Goal: Transaction & Acquisition: Purchase product/service

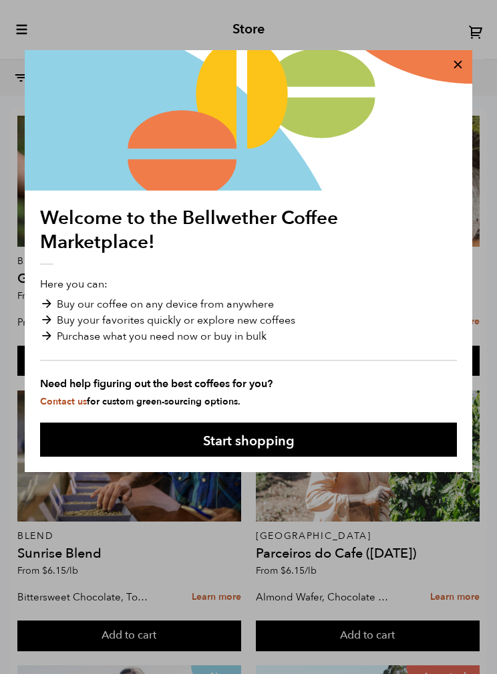
click at [405, 440] on button "Start shopping" at bounding box center [248, 440] width 417 height 34
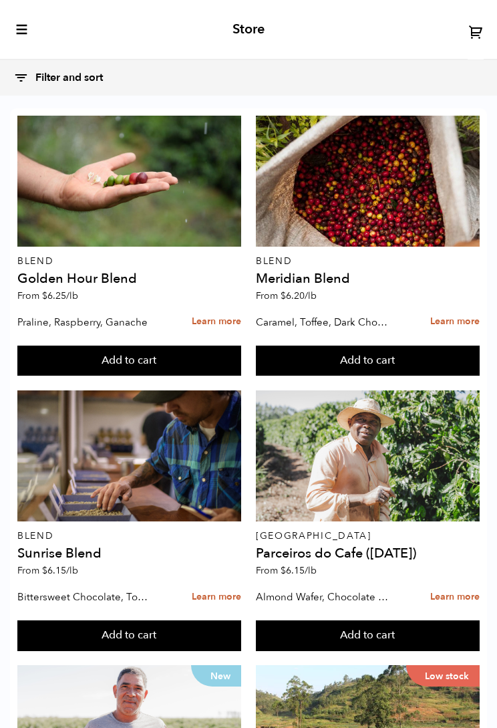
scroll to position [529, 0]
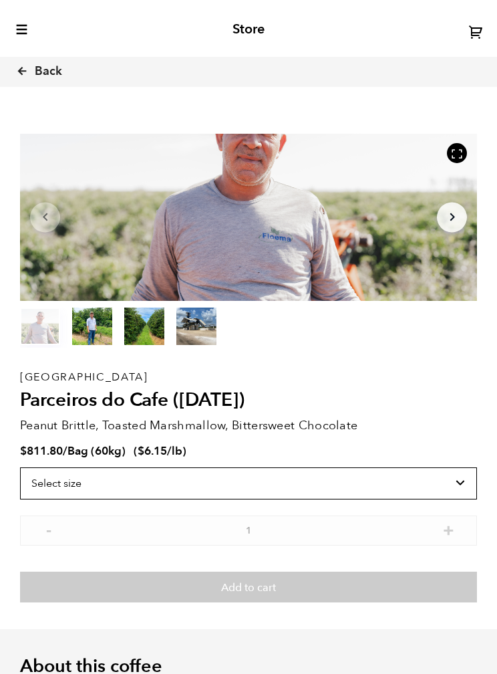
click at [452, 481] on select "Select size Bag (60kg) (132 lbs)" at bounding box center [248, 483] width 457 height 32
select select "bag-3"
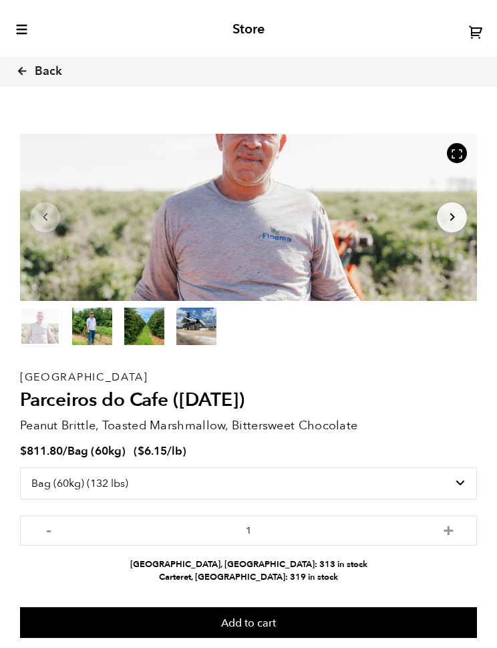
click at [454, 529] on button "+" at bounding box center [449, 528] width 17 height 13
click at [449, 522] on button "+" at bounding box center [449, 528] width 17 height 13
click at [450, 522] on button "+" at bounding box center [449, 528] width 17 height 13
type input "4"
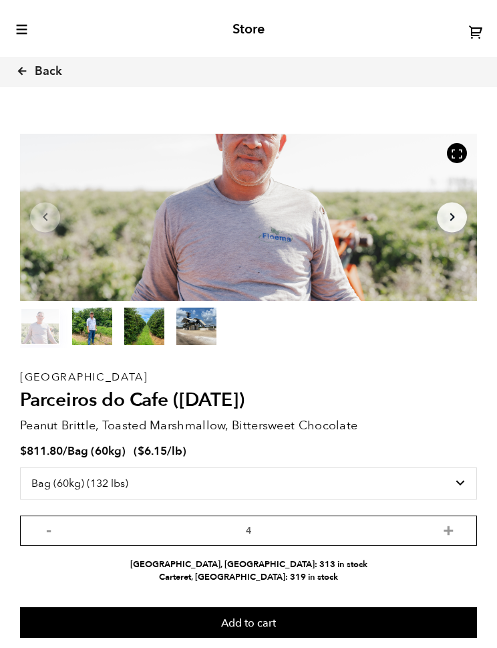
click at [60, 529] on input "4" at bounding box center [248, 530] width 457 height 30
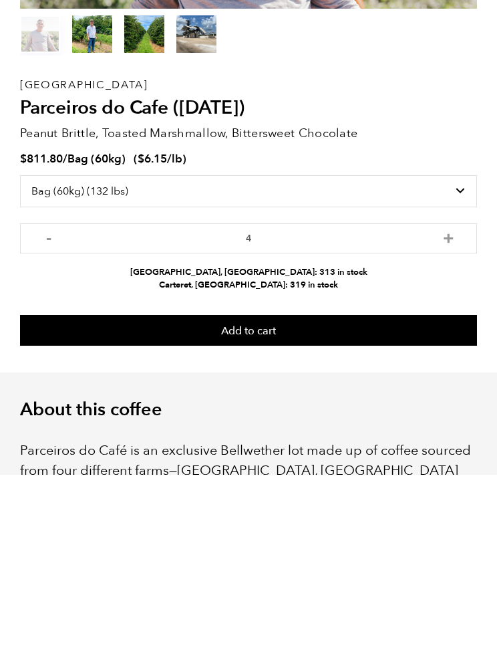
click at [360, 489] on button "Add to cart" at bounding box center [248, 504] width 457 height 31
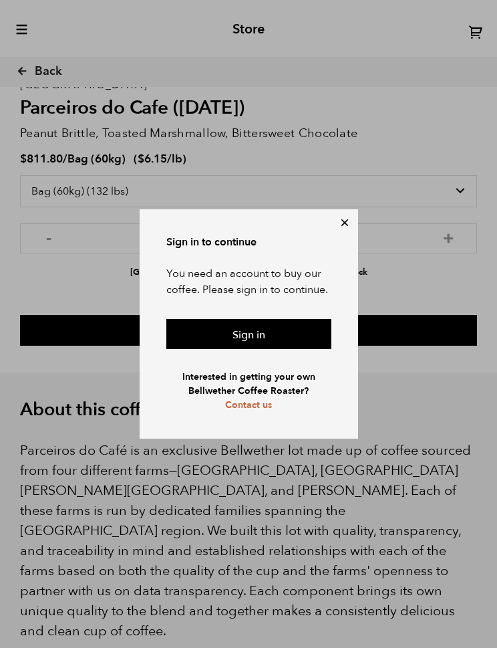
click at [341, 227] on button at bounding box center [344, 222] width 33 height 33
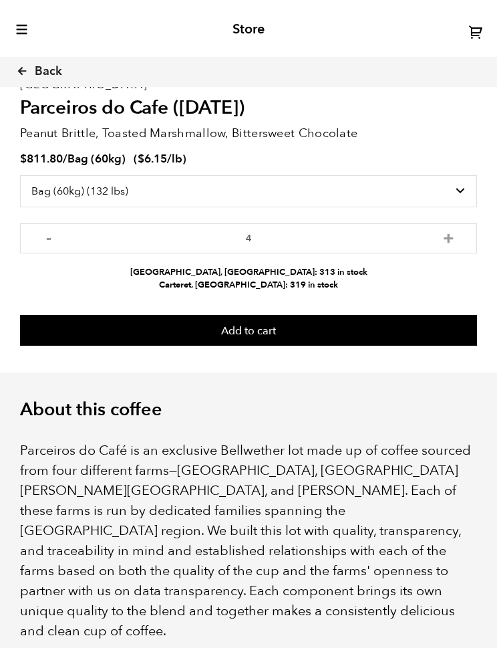
click at [473, 28] on icon at bounding box center [476, 31] width 15 height 15
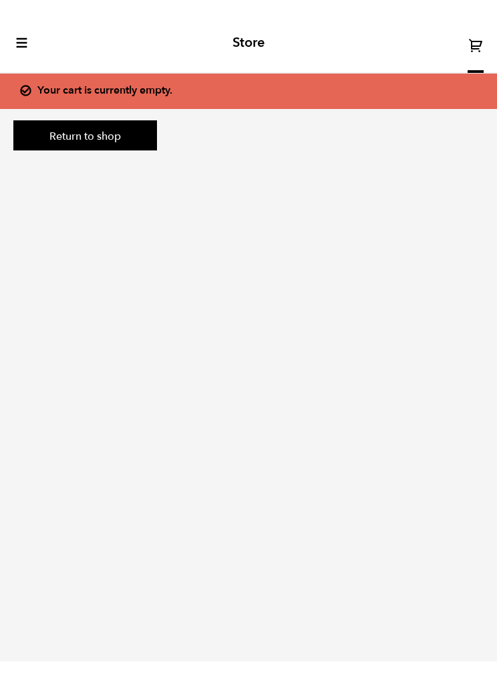
scroll to position [-1, 0]
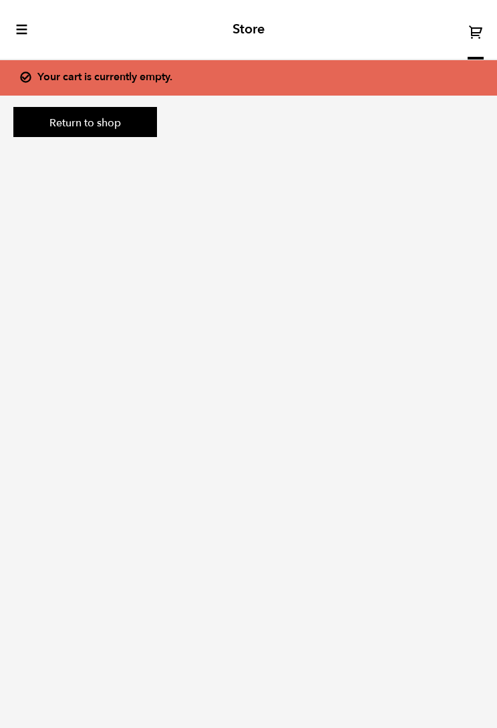
click at [27, 25] on icon "toggle-mobile-menu" at bounding box center [21, 29] width 13 height 13
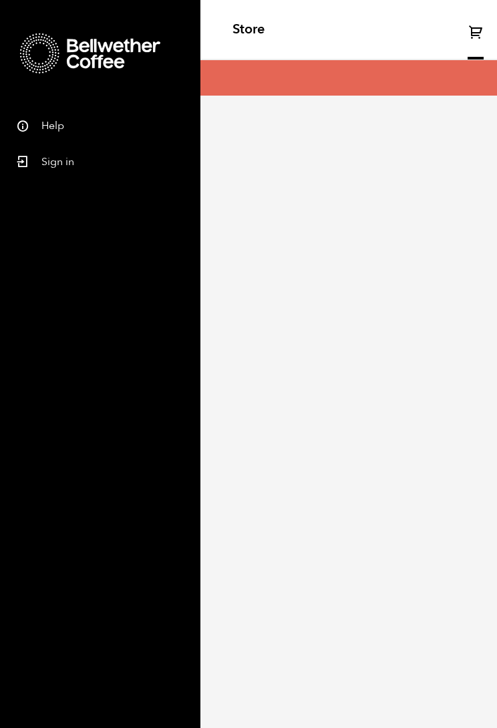
click at [158, 144] on link "Sign in" at bounding box center [100, 160] width 201 height 36
